Goal: Transaction & Acquisition: Purchase product/service

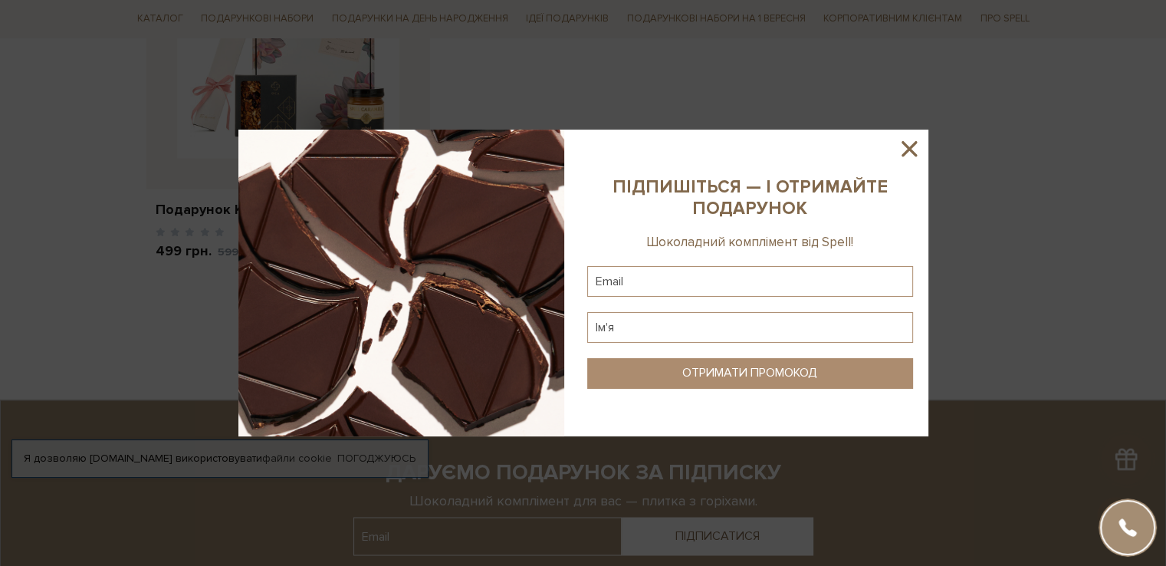
scroll to position [2453, 0]
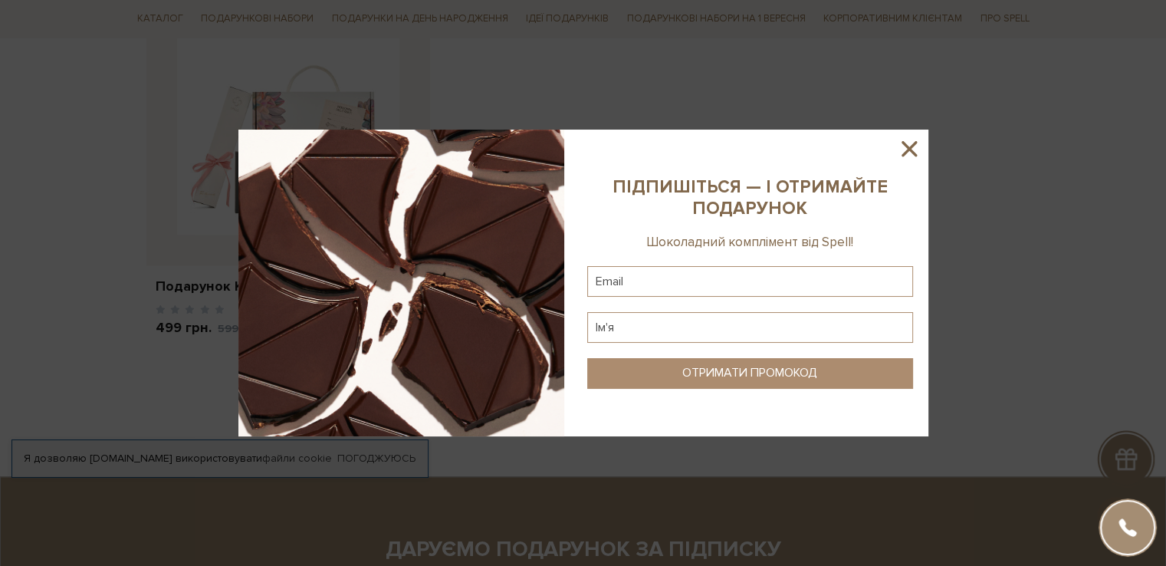
click at [913, 151] on icon at bounding box center [909, 149] width 26 height 26
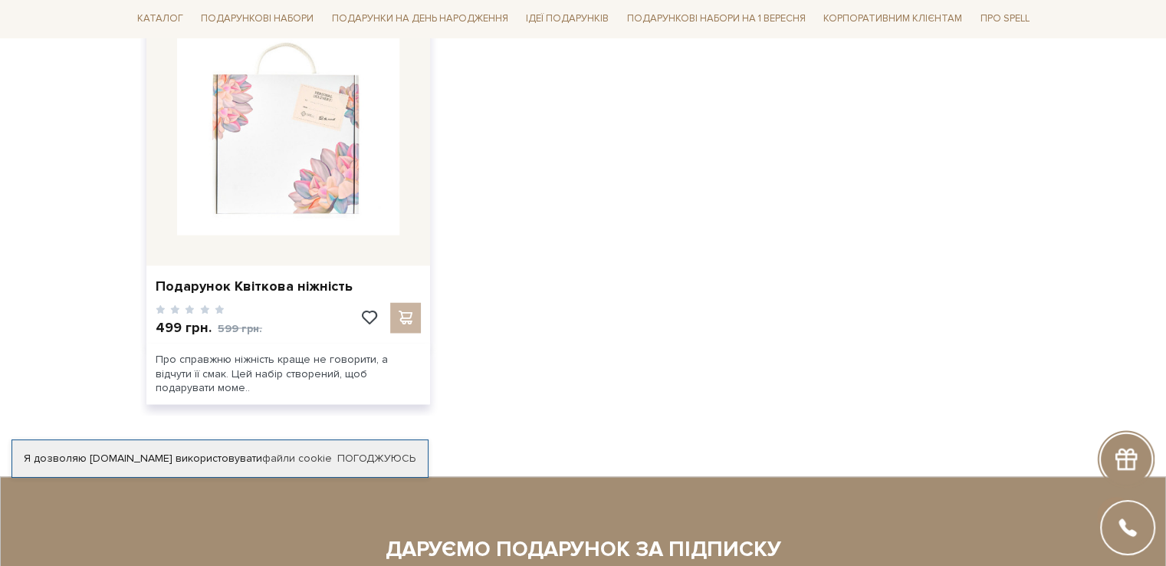
click at [276, 160] on img at bounding box center [288, 123] width 222 height 222
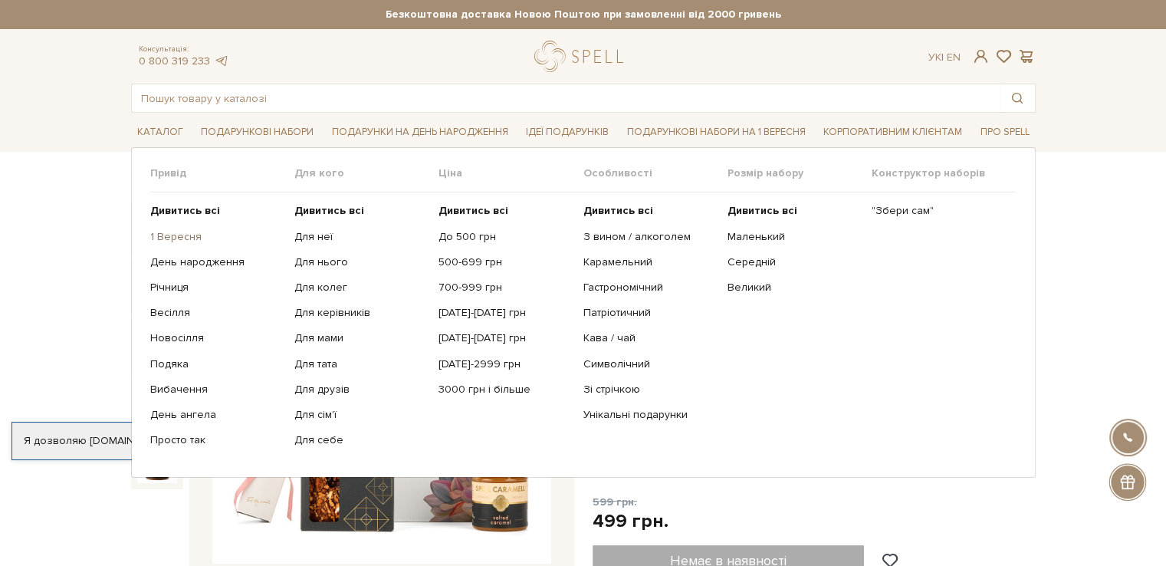
click at [184, 234] on link "1 Вересня" at bounding box center [216, 237] width 133 height 14
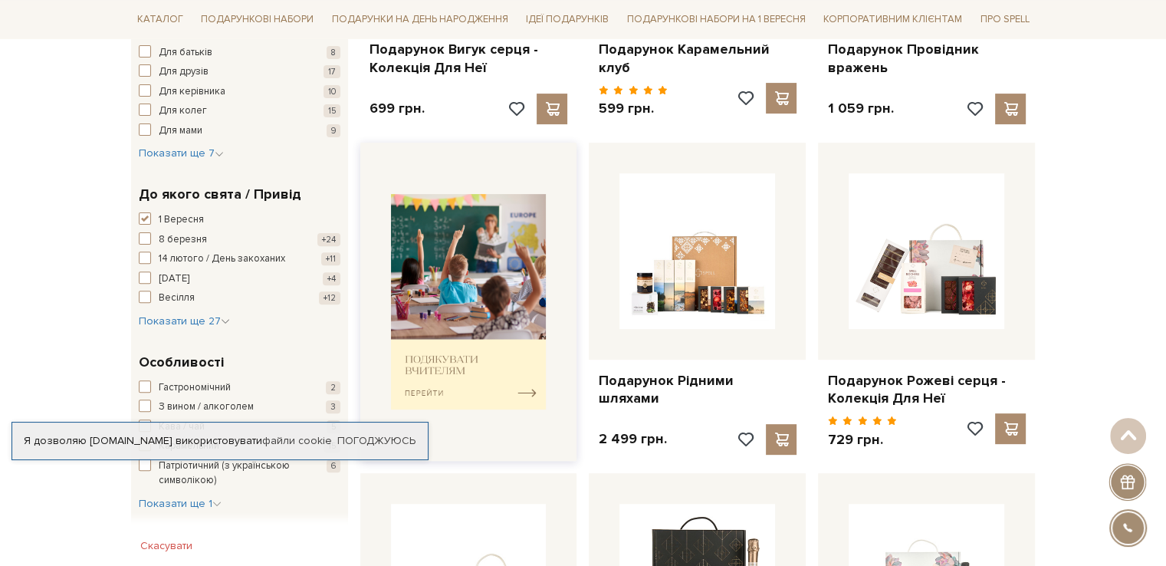
scroll to position [613, 0]
